Goal: Use online tool/utility: Use online tool/utility

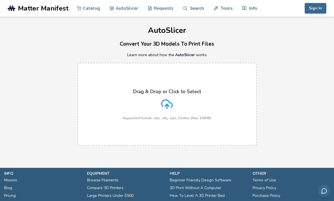
click at [166, 103] on icon at bounding box center [167, 104] width 12 height 12
click at [0, 0] on input "Drag & Drop or Click to Select Supported format: .stls, .obj, .zips, folders (M…" at bounding box center [0, 0] width 0 height 0
click at [166, 100] on icon at bounding box center [167, 103] width 11 height 7
click at [0, 0] on input "Drag & Drop or Click to Select Supported format: .stls, .obj, .zips, folders (M…" at bounding box center [0, 0] width 0 height 0
click at [320, 6] on button "Sign In" at bounding box center [316, 8] width 22 height 10
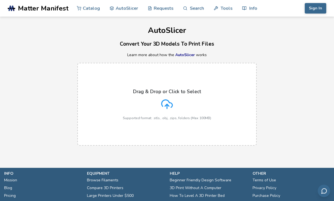
click at [166, 104] on polyline at bounding box center [167, 105] width 4 height 2
click at [0, 0] on input "Drag & Drop or Click to Select Supported format: .stls, .obj, .zips, folders (M…" at bounding box center [0, 0] width 0 height 0
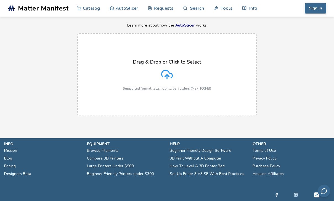
click at [161, 74] on icon at bounding box center [167, 75] width 12 height 12
click at [0, 0] on input "Drag & Drop or Click to Select Supported format: .stls, .obj, .zips, folders (M…" at bounding box center [0, 0] width 0 height 0
click at [165, 74] on icon at bounding box center [167, 75] width 12 height 12
click at [0, 0] on input "Drag & Drop or Click to Select Supported format: .stls, .obj, .zips, folders (M…" at bounding box center [0, 0] width 0 height 0
